Goal: Transaction & Acquisition: Purchase product/service

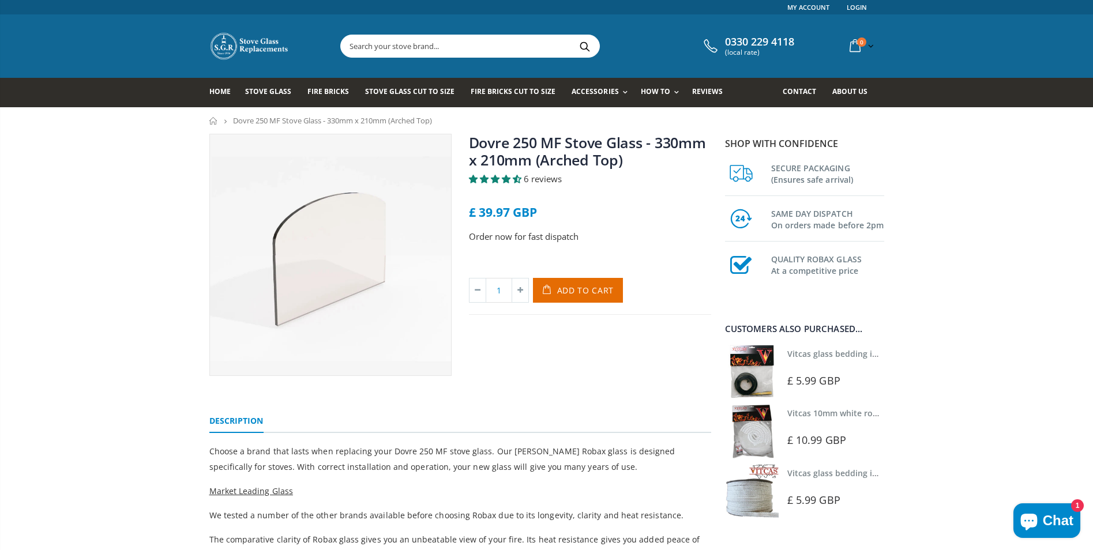
click at [576, 290] on span "Add to Cart" at bounding box center [585, 290] width 57 height 11
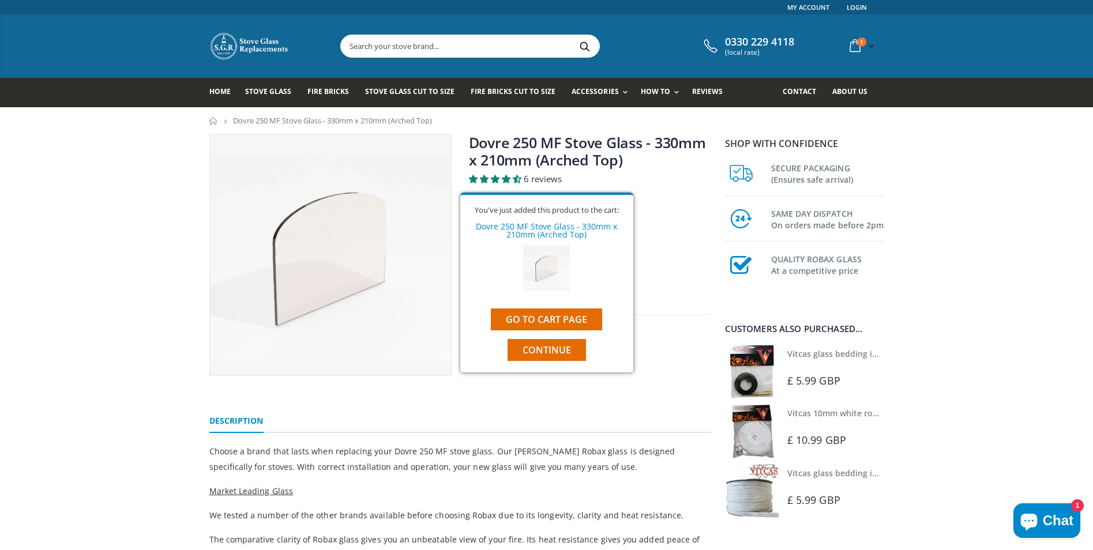
click at [550, 349] on span "Continue" at bounding box center [546, 350] width 48 height 13
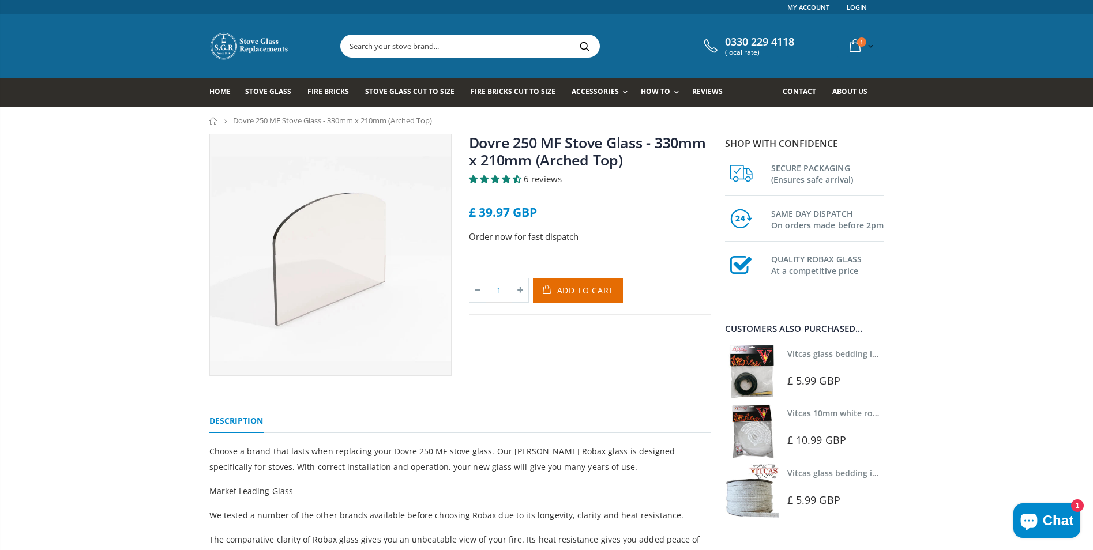
click at [821, 352] on link "Vitcas glass bedding in tape - 2mm x 10mm x 2 meters" at bounding box center [894, 353] width 215 height 11
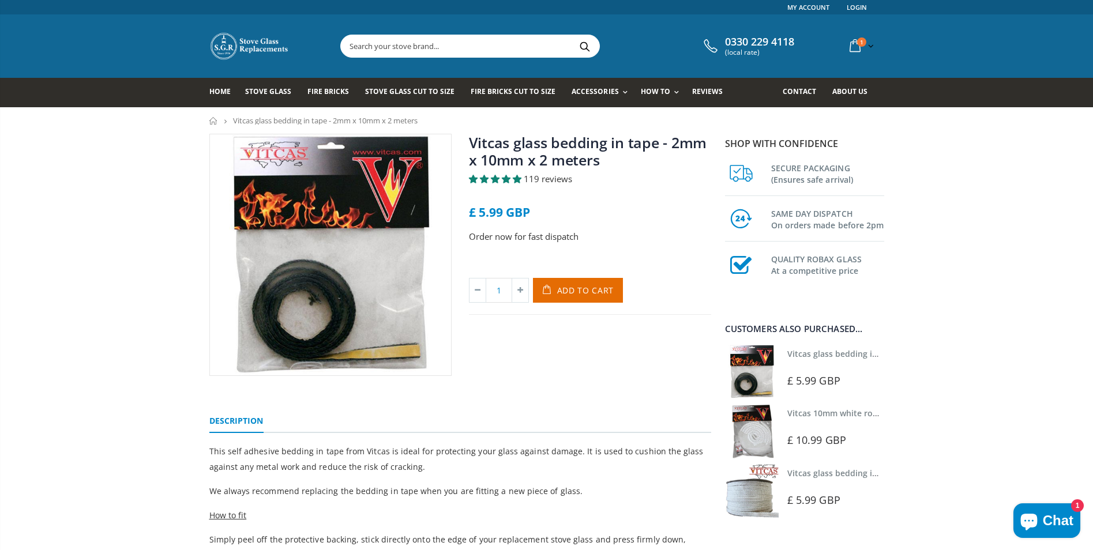
click at [581, 288] on span "Add to Cart" at bounding box center [585, 290] width 57 height 11
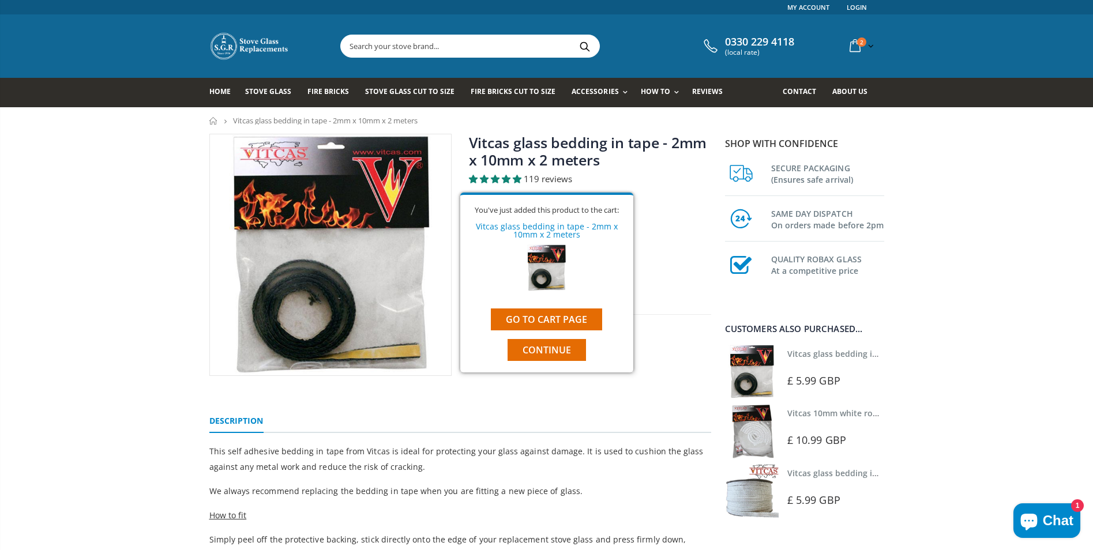
click at [535, 347] on span "Continue" at bounding box center [546, 350] width 48 height 13
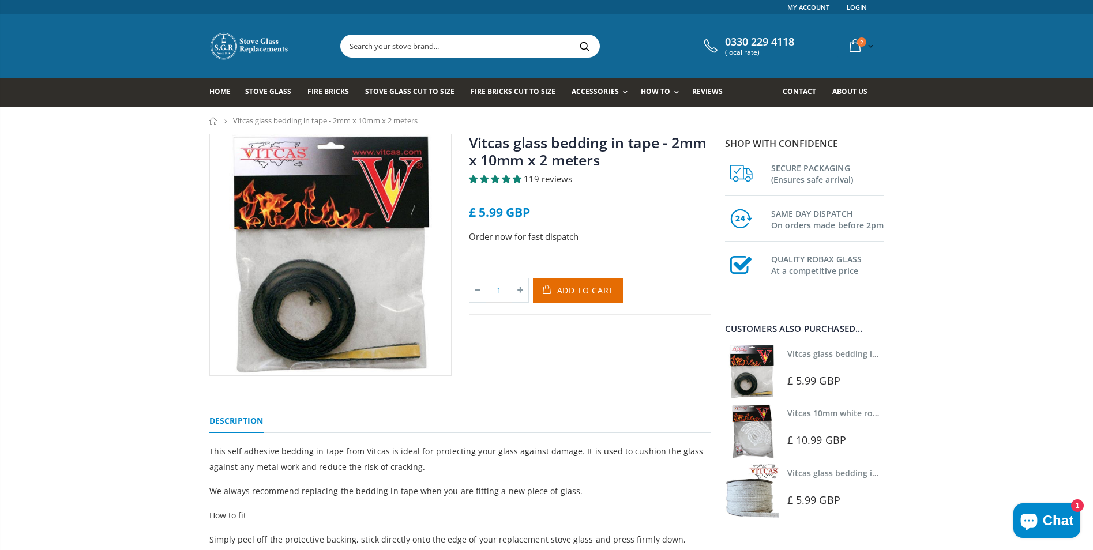
click at [808, 409] on link "Vitcas 10mm white rope kit - includes rope seal and glue!" at bounding box center [900, 413] width 226 height 11
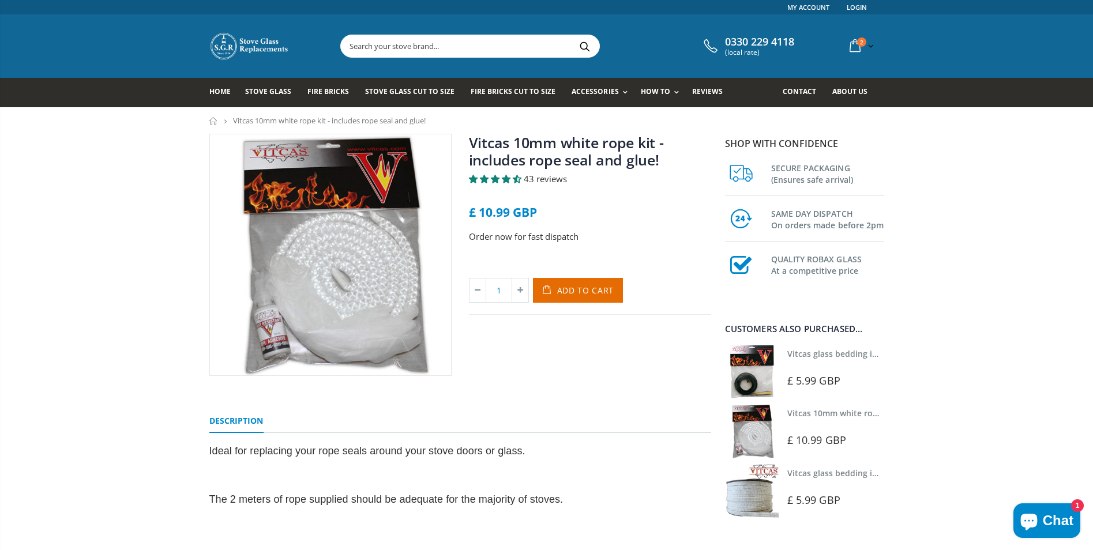
click at [584, 285] on span "Add to Cart" at bounding box center [585, 290] width 57 height 11
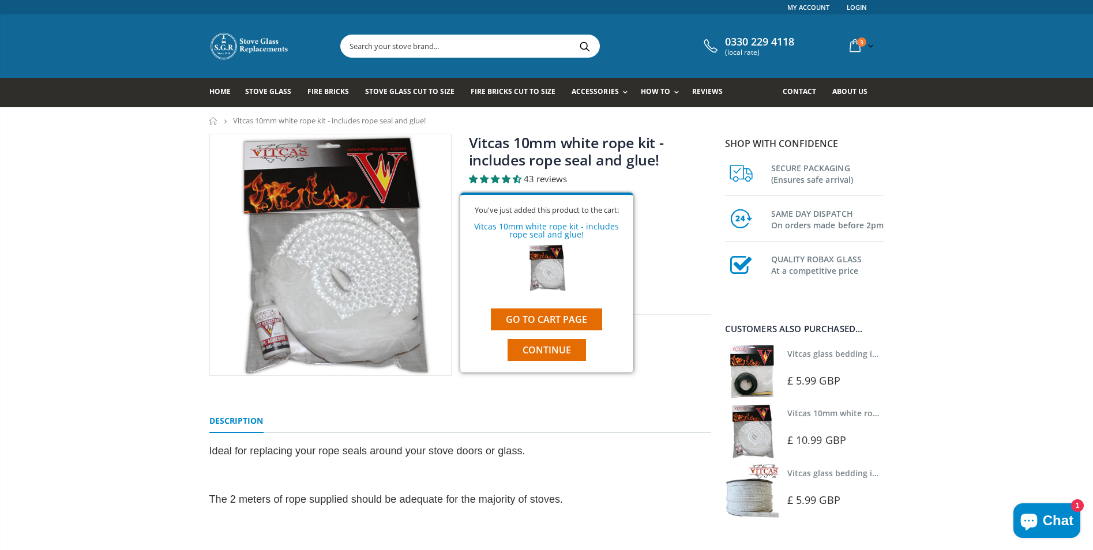
click at [554, 315] on link "Go to cart page" at bounding box center [546, 319] width 111 height 22
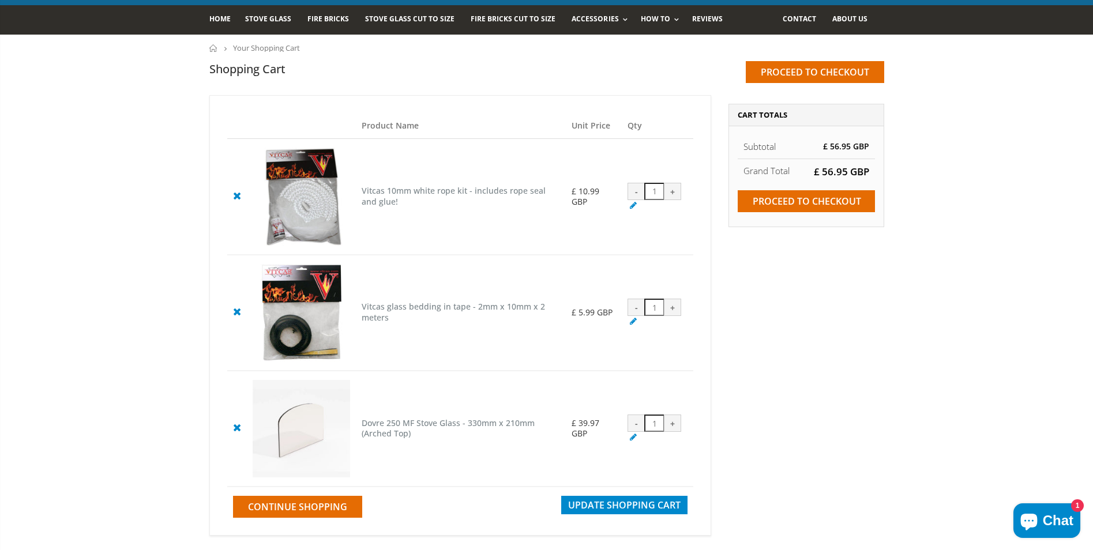
scroll to position [71, 0]
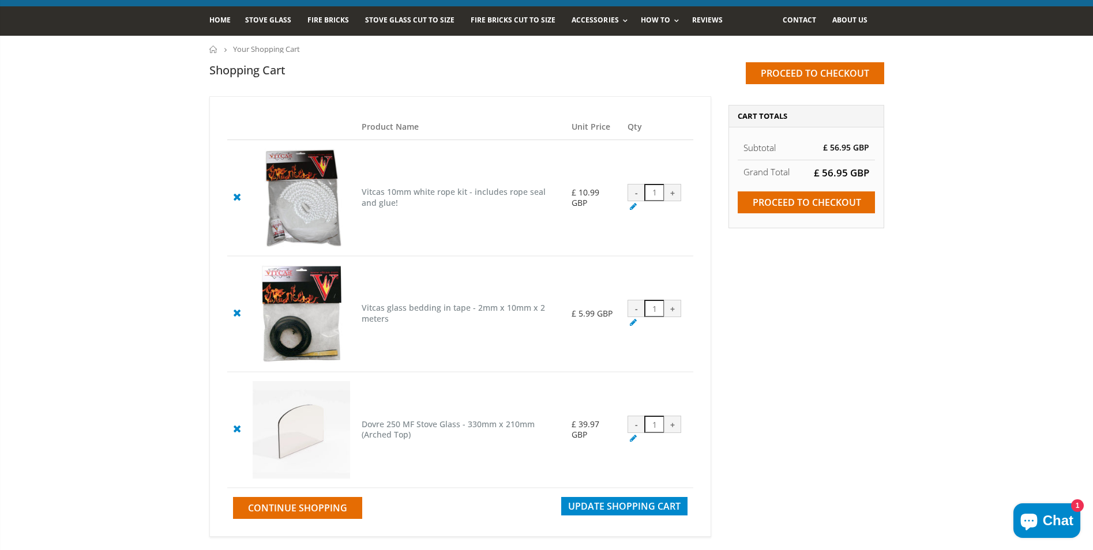
click at [804, 198] on input "Proceed to checkout" at bounding box center [805, 202] width 137 height 22
